Goal: Information Seeking & Learning: Learn about a topic

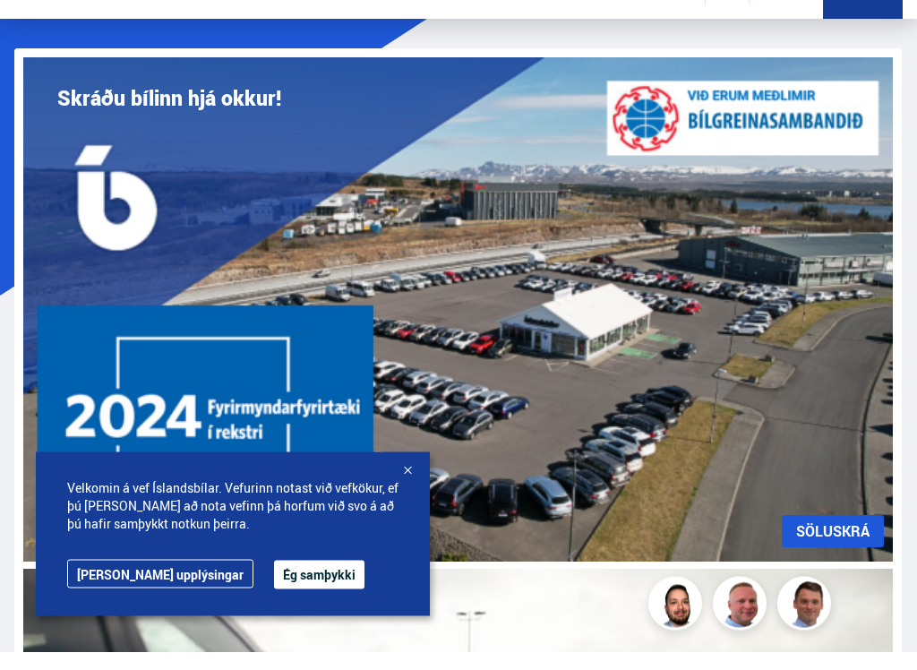
scroll to position [60, 0]
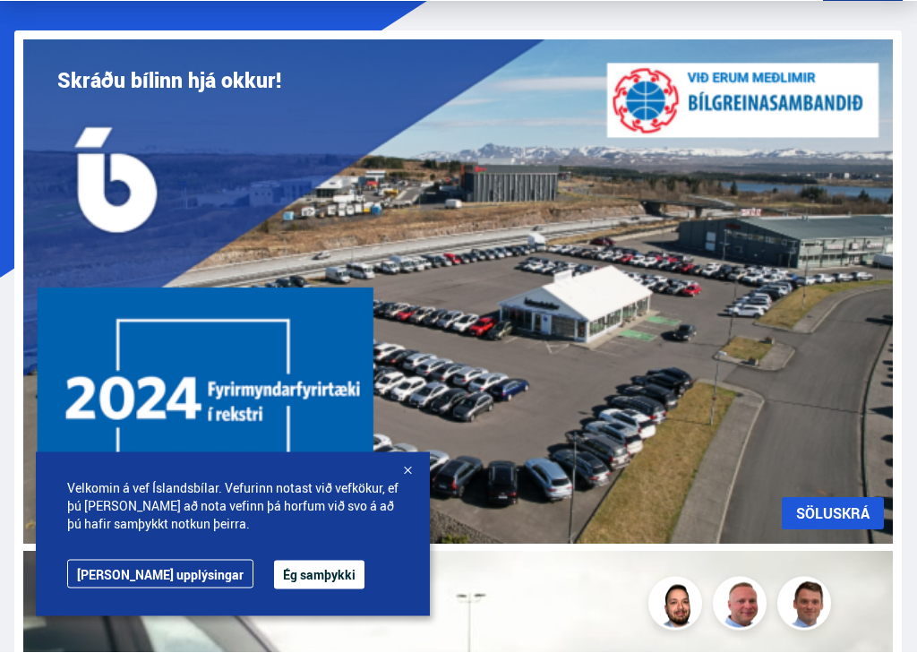
click at [285, 581] on button "Ég samþykki" at bounding box center [319, 593] width 90 height 29
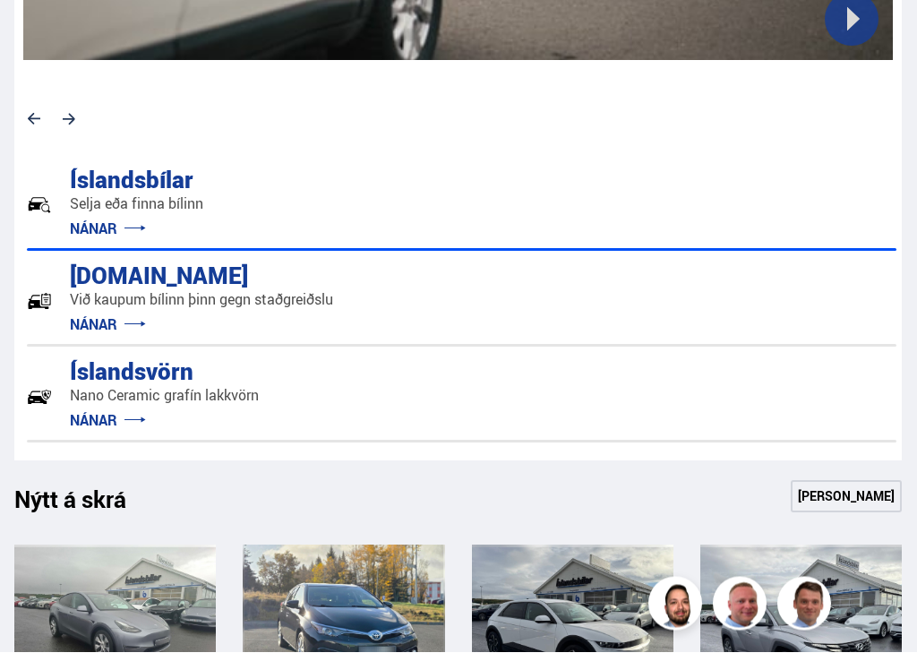
scroll to position [1040, 0]
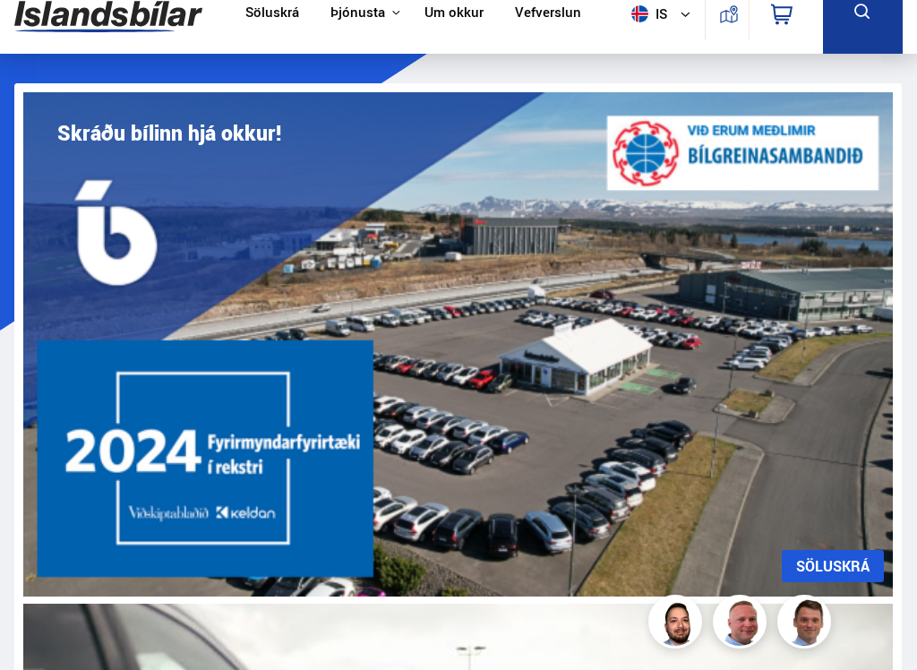
scroll to position [0, 0]
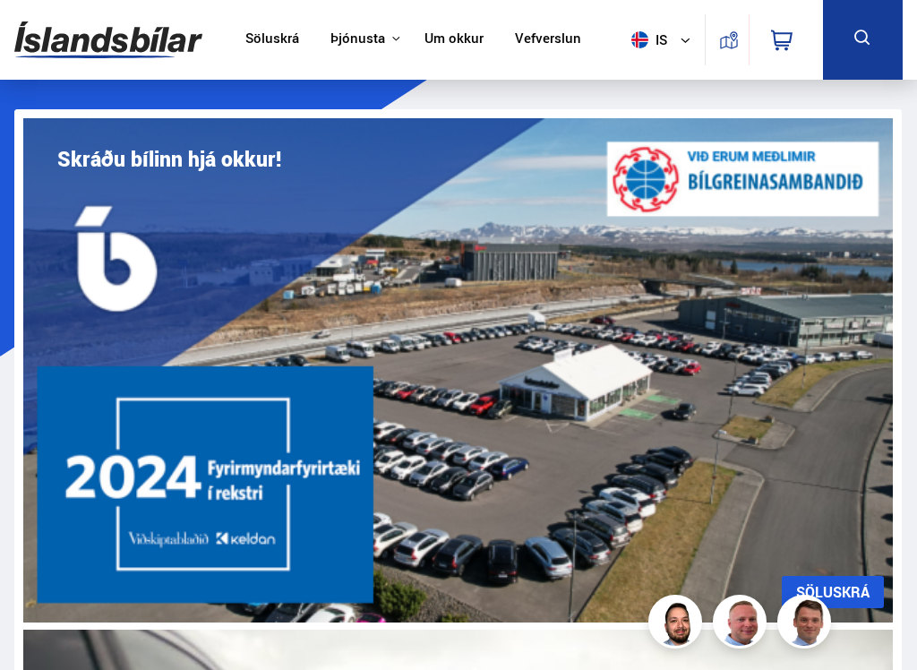
click at [0, 0] on link "Íslandsbílar" at bounding box center [0, 0] width 0 height 0
click at [367, 33] on button "Þjónusta" at bounding box center [358, 38] width 55 height 17
click at [0, 0] on link "Íslandsbílar" at bounding box center [0, 0] width 0 height 0
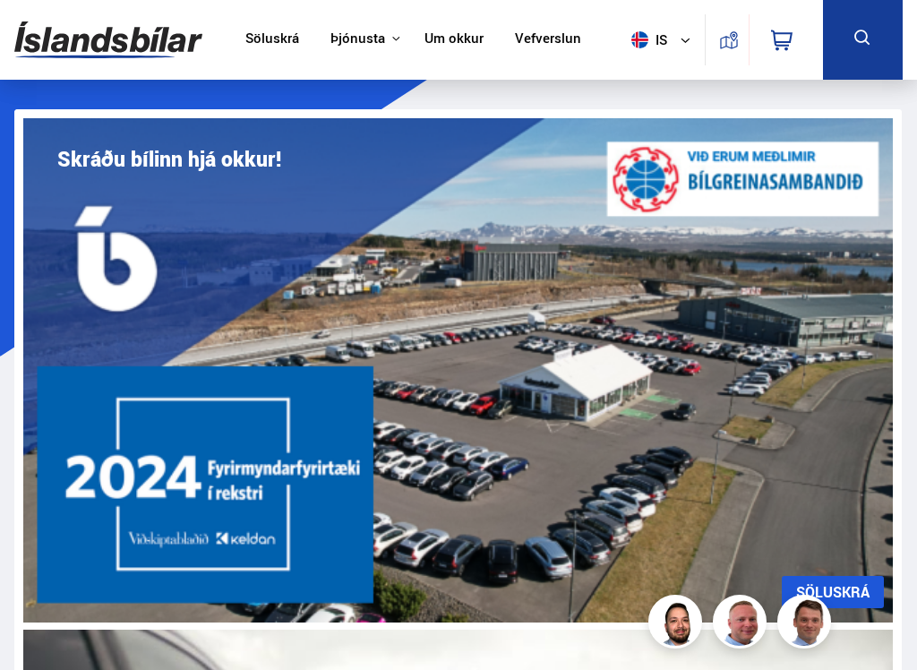
click at [0, 0] on link "[DOMAIN_NAME]" at bounding box center [0, 0] width 0 height 0
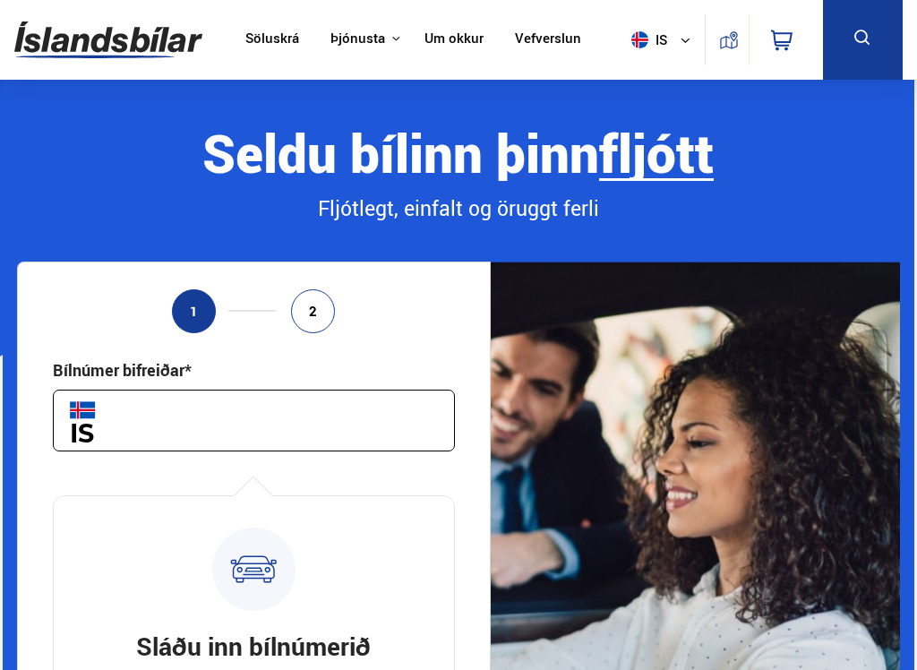
click at [442, 43] on link "Um okkur" at bounding box center [454, 39] width 59 height 19
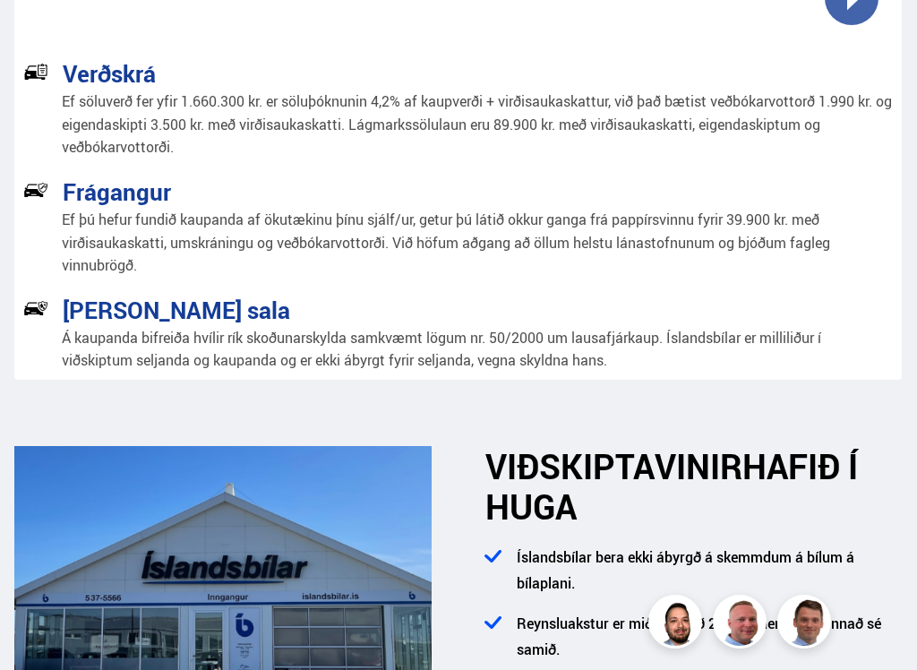
scroll to position [1081, 0]
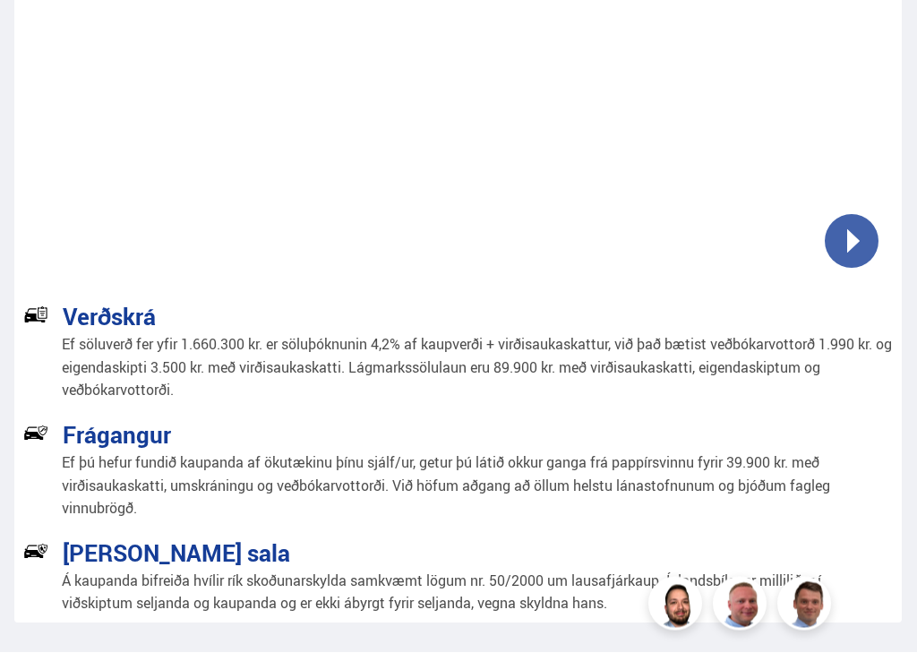
scroll to position [826, 0]
